Goal: Contribute content: Contribute content

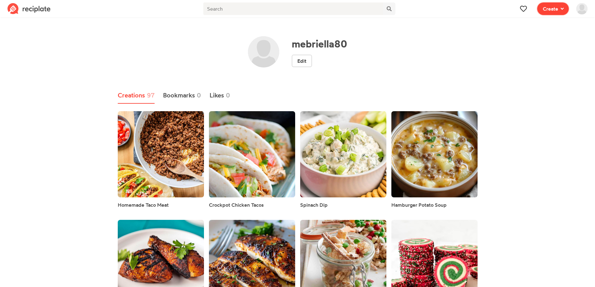
click at [554, 5] on span "Create" at bounding box center [549, 8] width 15 height 7
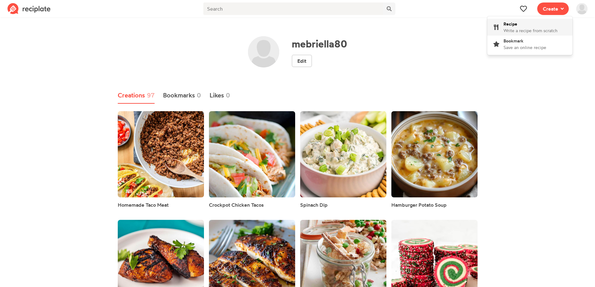
click at [539, 29] on span "Write a recipe from scratch" at bounding box center [530, 30] width 54 height 5
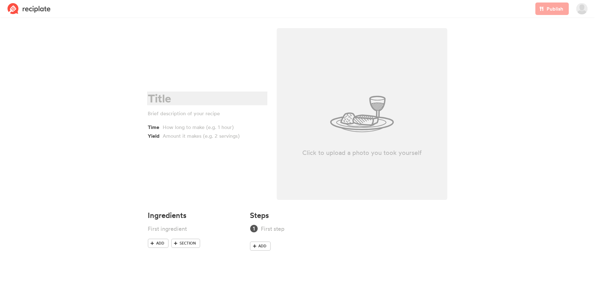
click at [204, 95] on div at bounding box center [206, 98] width 117 height 13
click at [190, 127] on div at bounding box center [209, 126] width 92 height 7
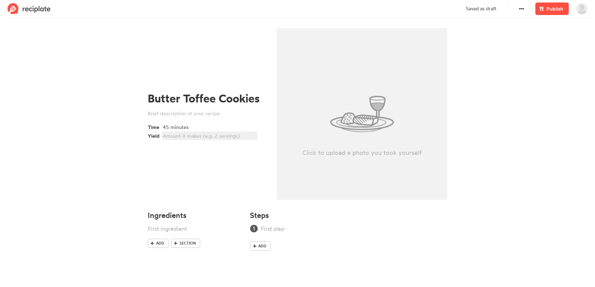
click at [192, 139] on div at bounding box center [209, 135] width 92 height 7
drag, startPoint x: 167, startPoint y: 227, endPoint x: 172, endPoint y: 223, distance: 6.8
click at [169, 226] on div at bounding box center [187, 228] width 78 height 8
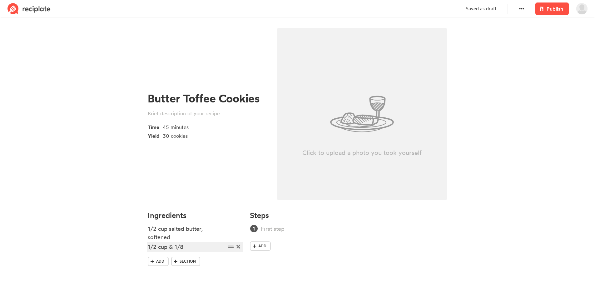
drag, startPoint x: 184, startPoint y: 243, endPoint x: 180, endPoint y: 241, distance: 4.9
click at [184, 243] on div "1/2 cup & 1/8" at bounding box center [187, 246] width 78 height 8
drag, startPoint x: 208, startPoint y: 273, endPoint x: 208, endPoint y: 266, distance: 6.9
click at [208, 272] on div "3/4" at bounding box center [187, 274] width 78 height 8
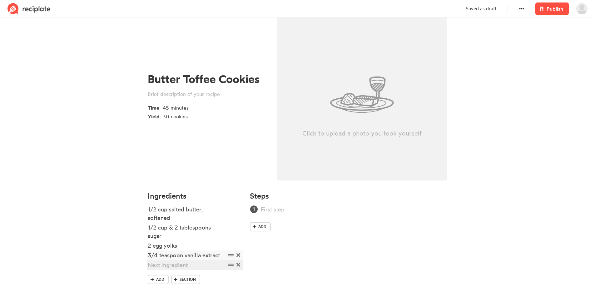
scroll to position [37, 0]
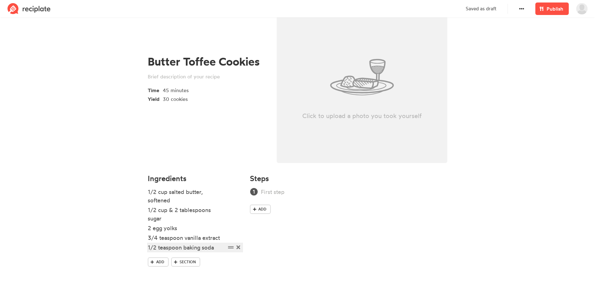
click at [217, 247] on div "1/2 teaspoon baking soda" at bounding box center [187, 247] width 78 height 8
click at [180, 276] on div at bounding box center [187, 276] width 78 height 8
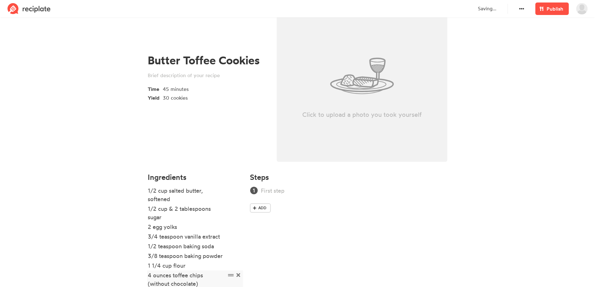
scroll to position [84, 0]
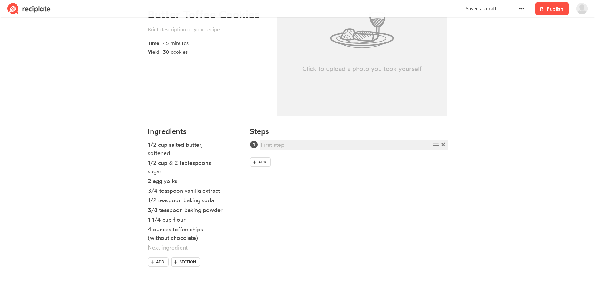
click at [288, 145] on div at bounding box center [345, 144] width 169 height 8
paste div
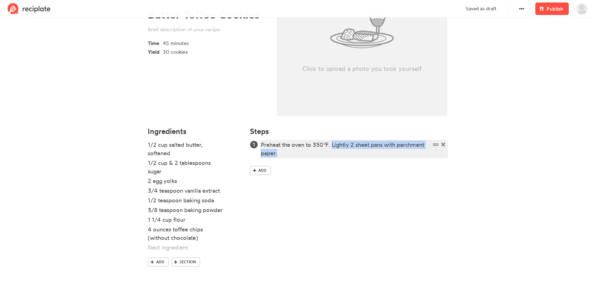
drag, startPoint x: 341, startPoint y: 152, endPoint x: 333, endPoint y: 146, distance: 9.7
click at [333, 146] on div "Preheat the oven to 350℉. Lightly 2 sheet pans with parchment paper." at bounding box center [345, 148] width 169 height 17
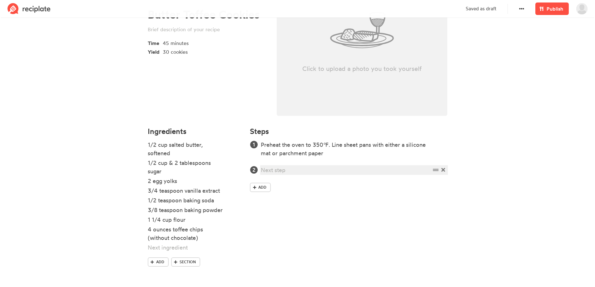
drag, startPoint x: 369, startPoint y: 169, endPoint x: 368, endPoint y: 160, distance: 9.1
click at [370, 164] on ol "Preheat the oven to 350℉. Line sheet pans with either a silicone mat or parchme…" at bounding box center [348, 157] width 197 height 34
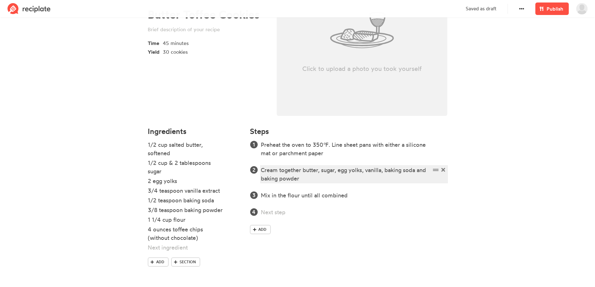
click at [262, 169] on div "Cream together butter, sugar, egg yolks, vanilla, baking soda and baking powder" at bounding box center [345, 174] width 169 height 17
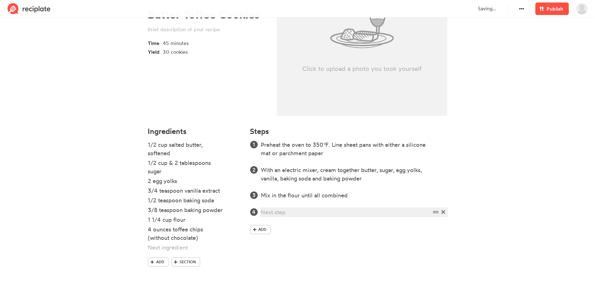
click at [346, 212] on div at bounding box center [345, 212] width 169 height 8
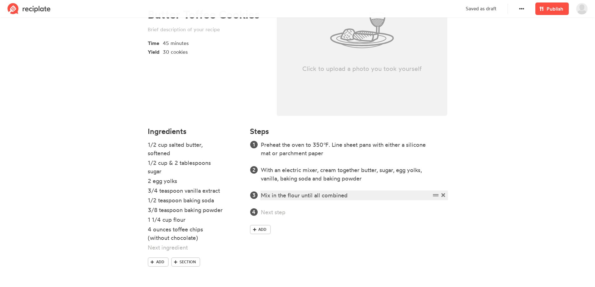
click at [356, 197] on div "Mix in the flour until all combined" at bounding box center [345, 195] width 169 height 8
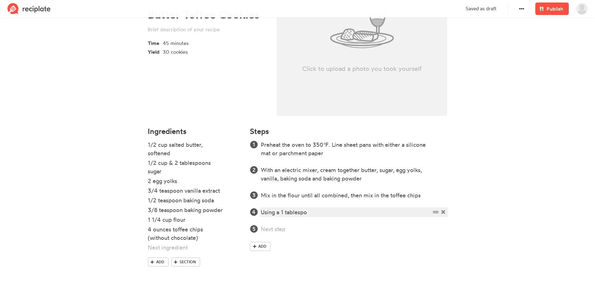
click at [330, 211] on div "Using a 1 tablespo" at bounding box center [345, 212] width 169 height 8
click at [352, 212] on div "Using a 1 tablespoon ic" at bounding box center [345, 212] width 169 height 8
click at [344, 213] on div "Using a 1 tablespoon cookie scoup" at bounding box center [345, 212] width 169 height 8
click at [360, 210] on div "Using a 1 tablespoon cookie scoop" at bounding box center [345, 212] width 169 height 8
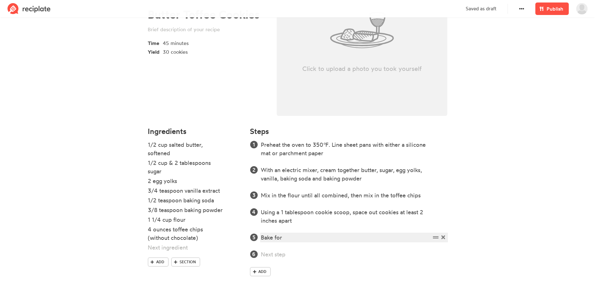
click at [309, 234] on div "Bake for" at bounding box center [345, 237] width 169 height 8
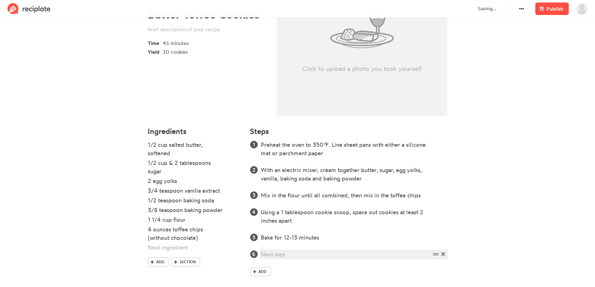
click at [303, 252] on div at bounding box center [345, 254] width 169 height 8
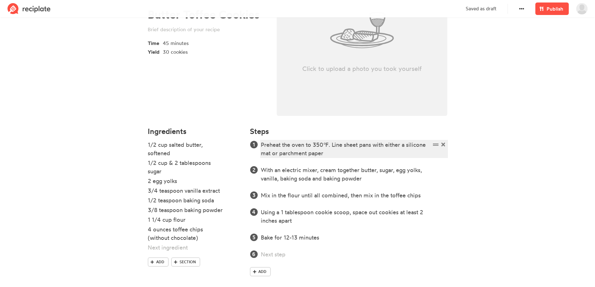
click at [326, 151] on div "Preheat the oven to 350℉. Line sheet pans with either a silicone mat or parchme…" at bounding box center [345, 148] width 169 height 17
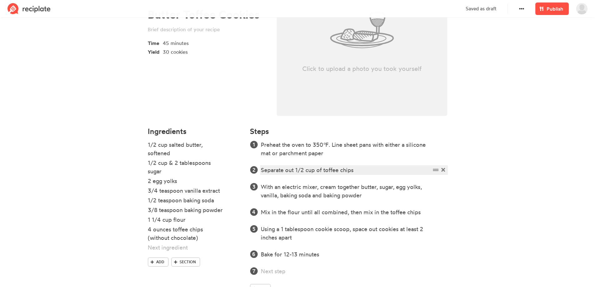
click at [304, 169] on div "Separate out 1/2 cup of toffee chips" at bounding box center [345, 170] width 169 height 8
click at [359, 167] on div "Separate out 1/4 cup of toffee chips" at bounding box center [345, 170] width 169 height 8
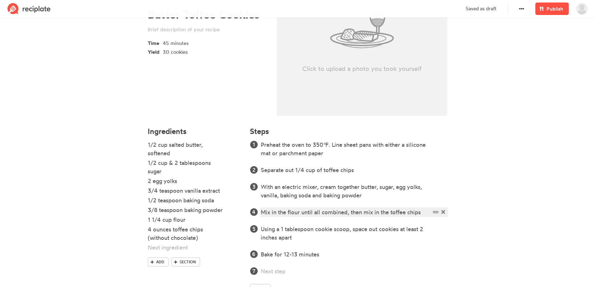
click at [419, 212] on div "Mix in the flour until all combined, then mix in the toffee chips" at bounding box center [345, 212] width 169 height 8
click at [390, 212] on div "Mix in the flour until all combined, then mix in the toffee chips" at bounding box center [345, 212] width 169 height 8
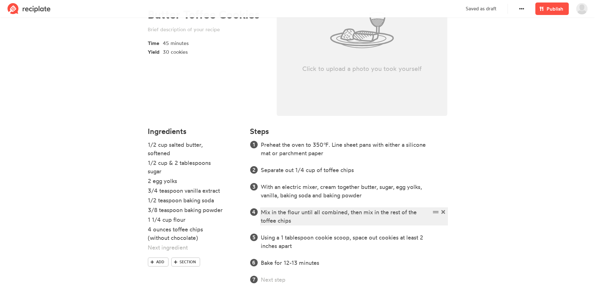
click at [381, 219] on div "Mix in the flour until all combined, then mix in the rest of the toffee chips" at bounding box center [345, 216] width 169 height 17
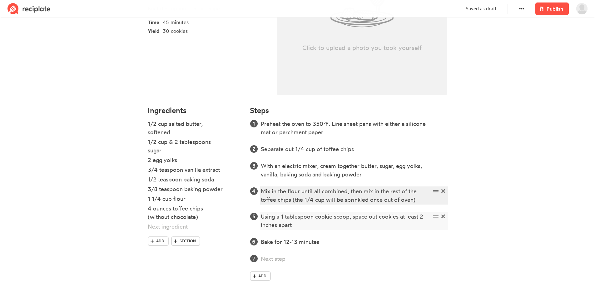
scroll to position [115, 0]
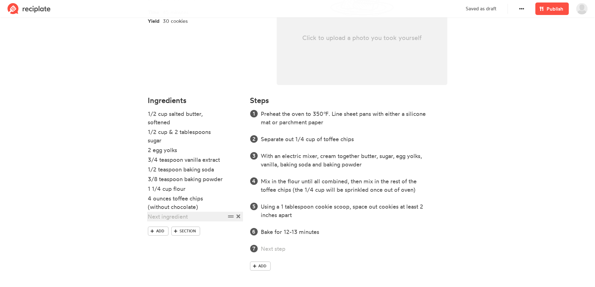
click at [191, 217] on div at bounding box center [187, 216] width 78 height 8
click at [197, 219] on div at bounding box center [187, 216] width 78 height 8
drag, startPoint x: 198, startPoint y: 207, endPoint x: 136, endPoint y: 206, distance: 61.5
click at [136, 206] on section "Butter Toffee Cookies Time 45 minutes Yield 30 cookies Click to upload a photo …" at bounding box center [297, 96] width 595 height 382
click at [89, 193] on section "Butter Toffee Cookies Time 45 minutes Yield 30 cookies Click to upload a photo …" at bounding box center [297, 96] width 595 height 382
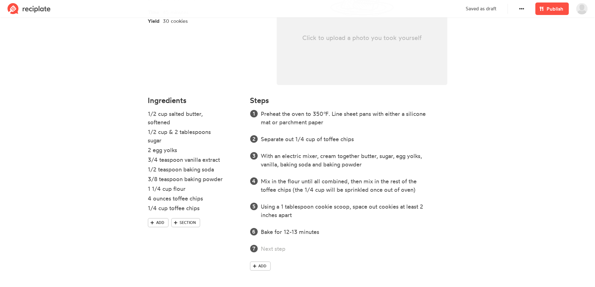
click at [351, 134] on ol "Preheat the oven to 350℉. Line sheet pans with either a silicone mat or parchme…" at bounding box center [348, 181] width 197 height 143
click at [351, 136] on div "Separate out 1/4 cup of toffee chips" at bounding box center [345, 139] width 169 height 8
click at [443, 140] on icon at bounding box center [443, 139] width 4 height 4
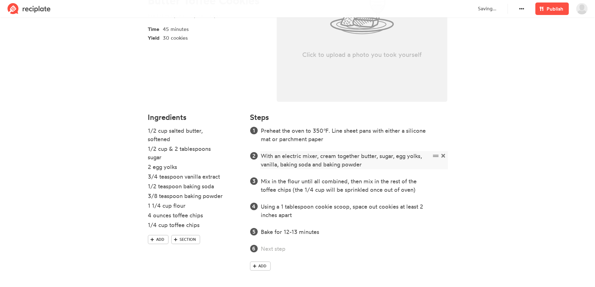
scroll to position [98, 0]
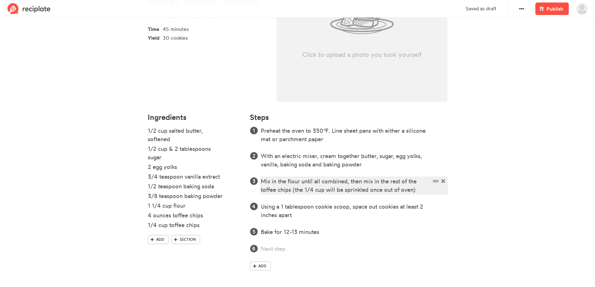
click at [359, 188] on div "Mix in the flour until all combined, then mix in the rest of the toffee chips (…" at bounding box center [345, 185] width 169 height 17
click at [396, 182] on div "Mix in the flour until all combined, then mix in the rest of the toffee chips (…" at bounding box center [345, 185] width 169 height 17
drag, startPoint x: 428, startPoint y: 190, endPoint x: 303, endPoint y: 195, distance: 125.5
click at [303, 195] on ol "Preheat the oven to 350℉. Line sheet pans with either a silicone mat or parchme…" at bounding box center [348, 189] width 197 height 126
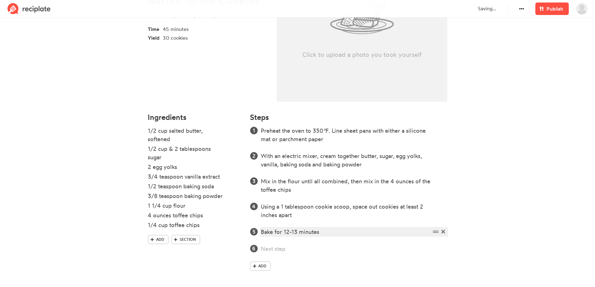
click at [335, 233] on div "Bake for 12-13 minutes" at bounding box center [345, 232] width 169 height 8
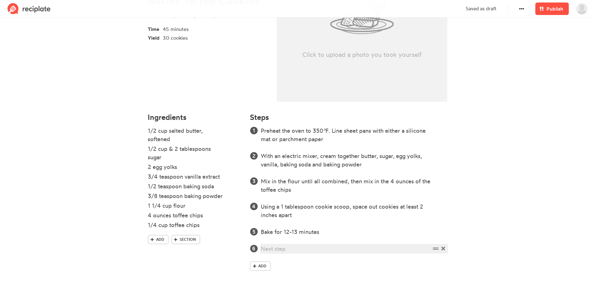
click at [320, 246] on div at bounding box center [345, 248] width 169 height 8
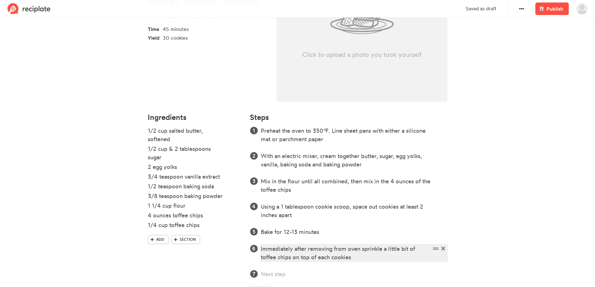
click at [356, 257] on div "Immediately after removing from oven sprinkle a little bit of toffee chips on t…" at bounding box center [345, 252] width 169 height 17
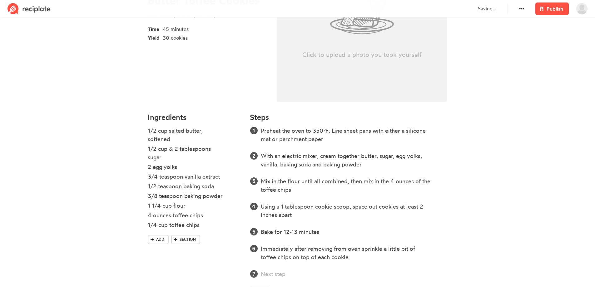
click at [534, 161] on section "Butter Toffee Cookies Time 45 minutes Yield 30 cookies Click to upload a photo …" at bounding box center [297, 116] width 595 height 391
click at [352, 272] on div at bounding box center [345, 274] width 169 height 8
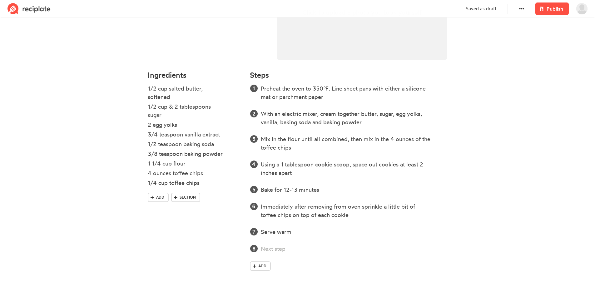
drag, startPoint x: 443, startPoint y: 248, endPoint x: 470, endPoint y: 208, distance: 48.8
click at [442, 247] on icon at bounding box center [443, 249] width 4 height 6
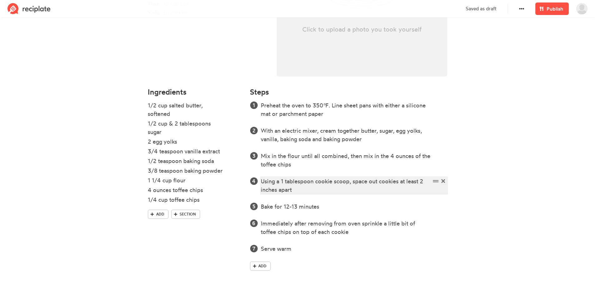
click at [395, 190] on div "Using a 1 tablespoon cookie scoop, space out cookies at least 2 inches apart" at bounding box center [345, 185] width 169 height 17
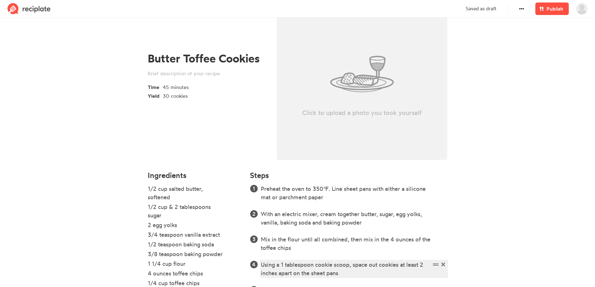
scroll to position [0, 0]
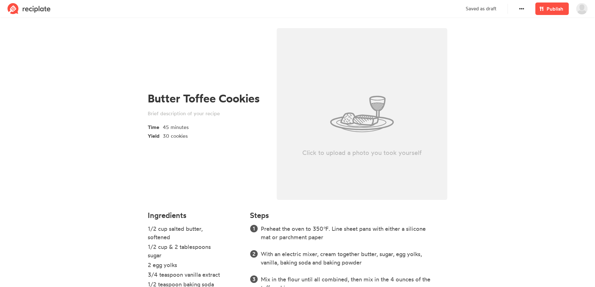
click at [332, 114] on div "Click to upload a photo you took yourself" at bounding box center [361, 114] width 171 height 172
type input "C:\fakepath\Almond-Toffee-White-Chip-Cookies-3-740x1110.jpg"
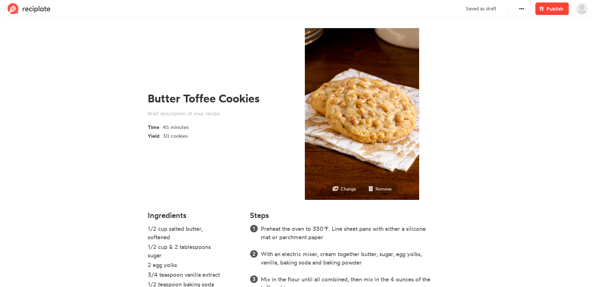
click at [554, 11] on span "Publish" at bounding box center [554, 8] width 17 height 7
